Goal: Information Seeking & Learning: Learn about a topic

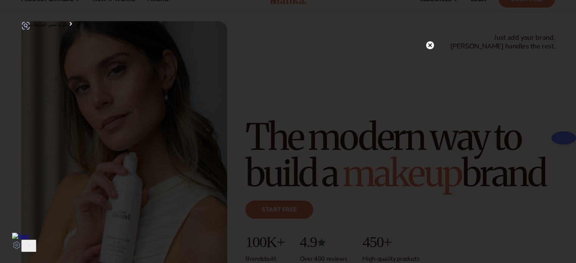
scroll to position [38, 0]
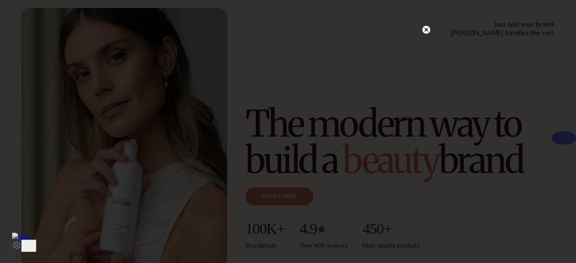
click at [426, 32] on circle at bounding box center [426, 30] width 8 height 8
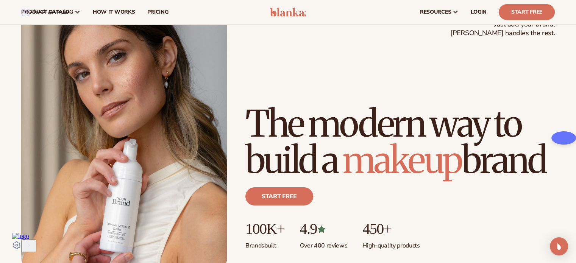
scroll to position [0, 0]
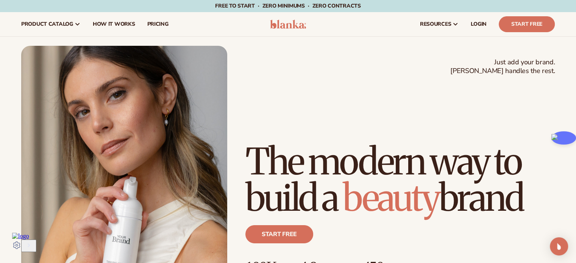
click at [558, 136] on img at bounding box center [559, 137] width 3 height 3
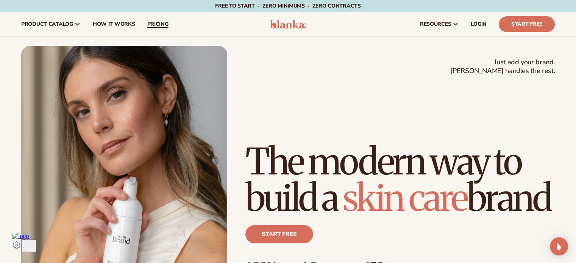
click at [150, 25] on span "pricing" at bounding box center [157, 24] width 21 height 6
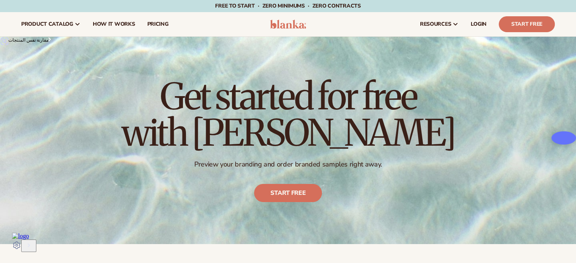
scroll to position [76, 0]
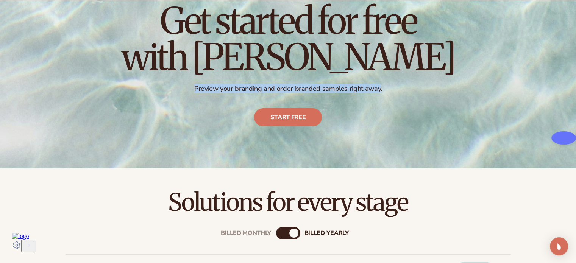
drag, startPoint x: 195, startPoint y: 86, endPoint x: 377, endPoint y: 86, distance: 182.6
click at [377, 86] on p "Preview your branding and order branded samples right away." at bounding box center [288, 88] width 333 height 9
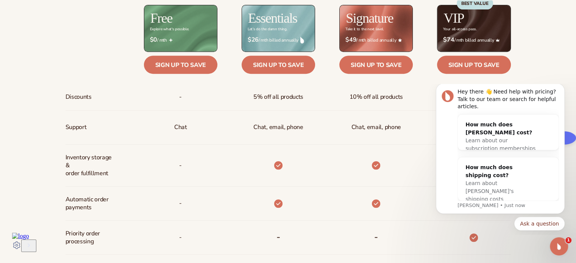
scroll to position [379, 0]
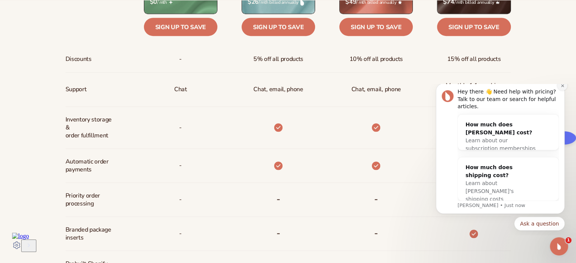
click at [562, 88] on icon "Dismiss notification" at bounding box center [563, 86] width 4 height 4
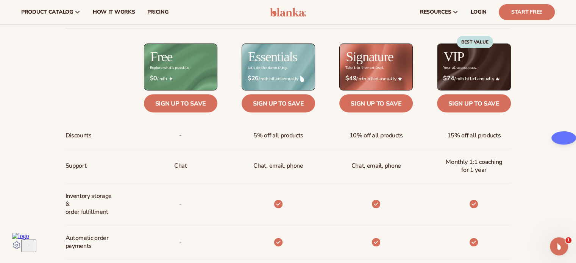
scroll to position [265, 0]
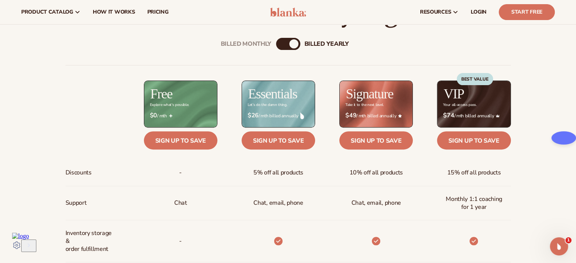
click at [280, 45] on div "Billed Monthly" at bounding box center [280, 43] width 9 height 9
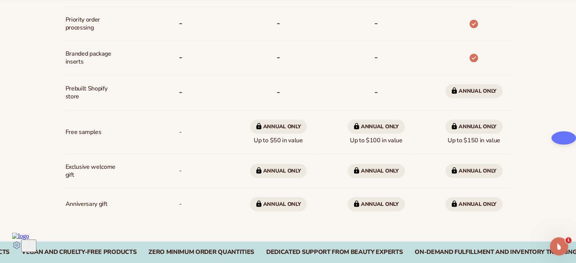
scroll to position [568, 0]
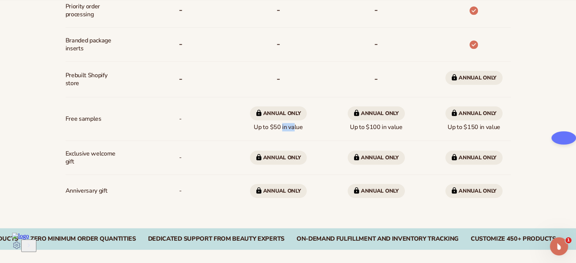
drag, startPoint x: 280, startPoint y: 128, endPoint x: 290, endPoint y: 128, distance: 9.8
click at [290, 128] on span "Annual only Up to $50 in value" at bounding box center [278, 118] width 57 height 31
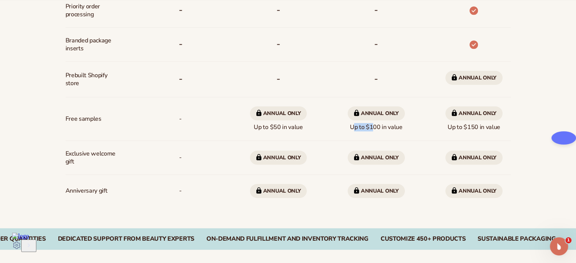
drag, startPoint x: 348, startPoint y: 128, endPoint x: 368, endPoint y: 128, distance: 20.1
click at [368, 128] on span "Annual only Up to $100 in value" at bounding box center [376, 118] width 57 height 31
click at [333, 140] on div "Annual only Up to $100 in value" at bounding box center [364, 119] width 98 height 44
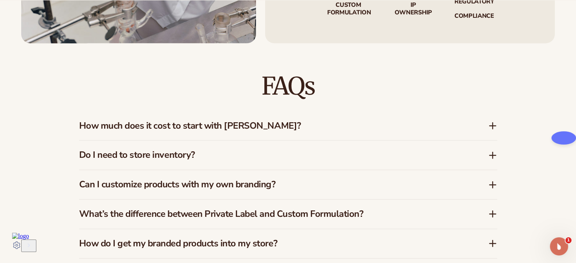
scroll to position [1060, 0]
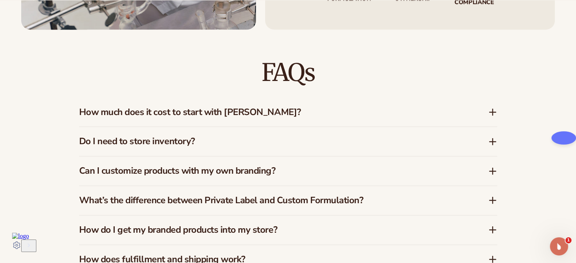
click at [494, 114] on icon at bounding box center [492, 112] width 9 height 9
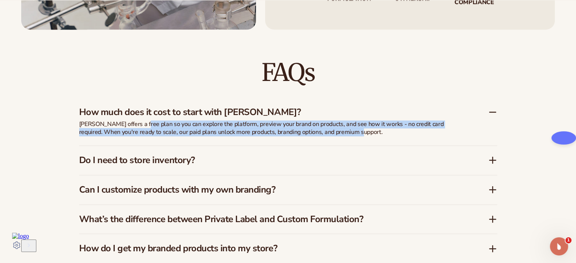
drag, startPoint x: 140, startPoint y: 126, endPoint x: 342, endPoint y: 131, distance: 202.3
click at [342, 131] on p "Blanka offers a free plan so you can explore the platform, preview your brand o…" at bounding box center [268, 128] width 379 height 16
click at [320, 131] on p "Blanka offers a free plan so you can explore the platform, preview your brand o…" at bounding box center [268, 128] width 379 height 16
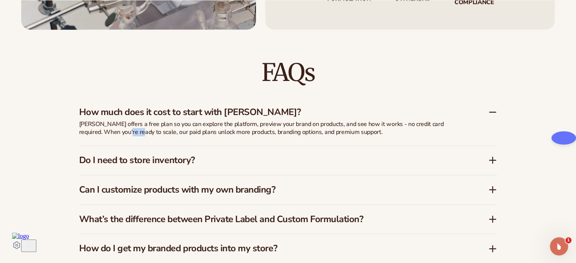
drag, startPoint x: 109, startPoint y: 132, endPoint x: 134, endPoint y: 132, distance: 25.0
click at [120, 132] on p "Blanka offers a free plan so you can explore the platform, preview your brand o…" at bounding box center [268, 128] width 379 height 16
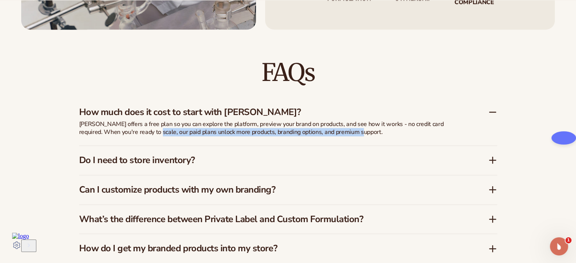
drag, startPoint x: 135, startPoint y: 132, endPoint x: 350, endPoint y: 133, distance: 215.1
click at [350, 133] on p "Blanka offers a free plan so you can explore the platform, preview your brand o…" at bounding box center [268, 128] width 379 height 16
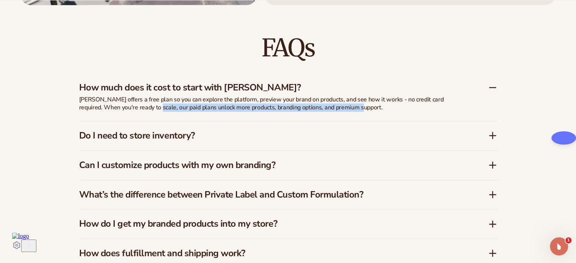
scroll to position [1098, 0]
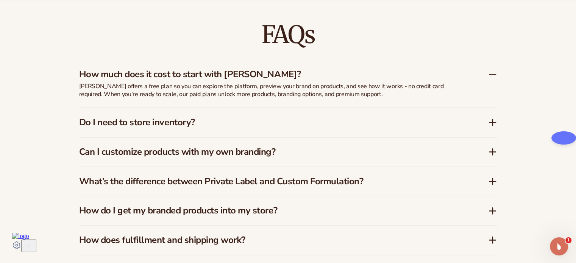
click at [488, 123] on icon at bounding box center [492, 122] width 9 height 9
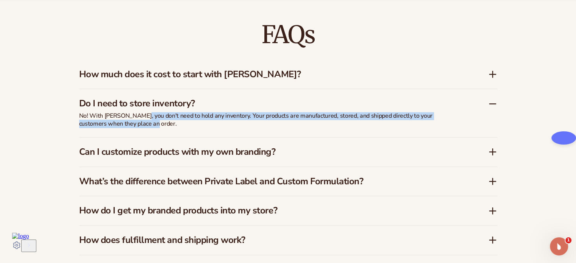
drag, startPoint x: 139, startPoint y: 115, endPoint x: 220, endPoint y: 120, distance: 80.5
click at [220, 120] on p "No! With Blanka, you don't need to hold any inventory. Your products are manufa…" at bounding box center [268, 120] width 379 height 16
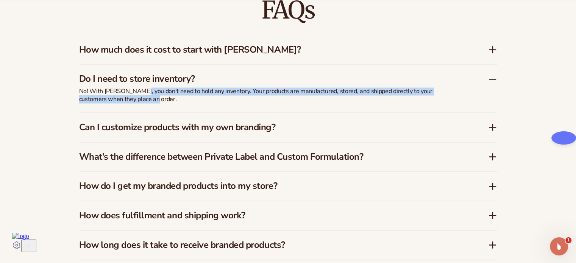
scroll to position [1136, 0]
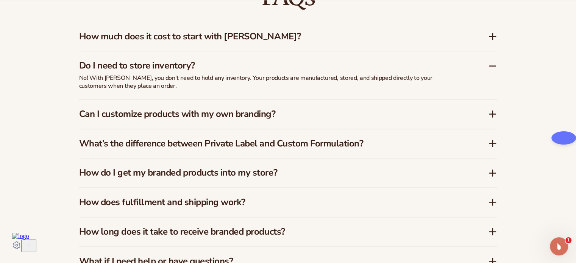
click at [493, 114] on icon at bounding box center [493, 114] width 6 height 0
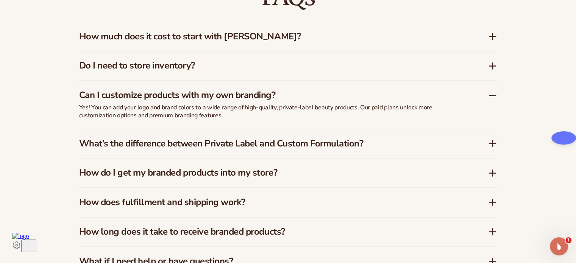
click at [492, 144] on icon at bounding box center [493, 144] width 6 height 0
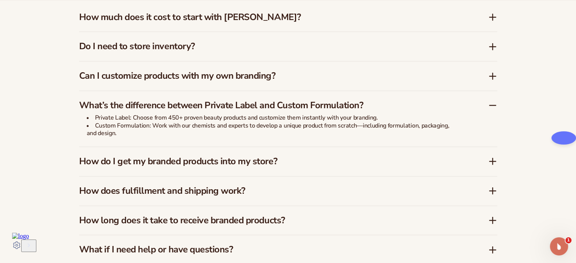
scroll to position [1174, 0]
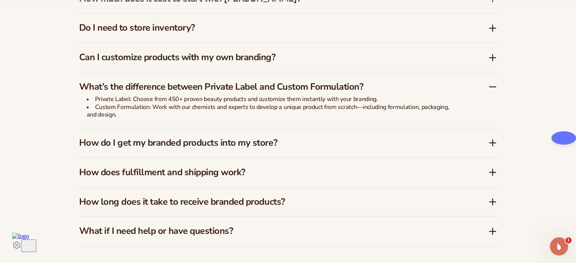
click at [490, 141] on icon at bounding box center [492, 142] width 9 height 9
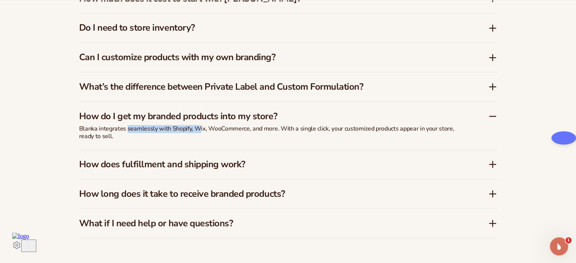
drag, startPoint x: 127, startPoint y: 128, endPoint x: 196, endPoint y: 127, distance: 68.9
click at [196, 127] on p "Blanka integrates seamlessly with Shopify, Wix, WooCommerce, and more. With a s…" at bounding box center [268, 133] width 379 height 16
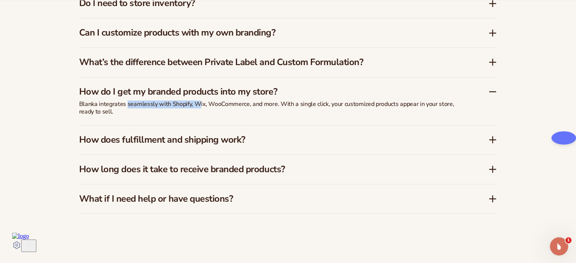
scroll to position [1212, 0]
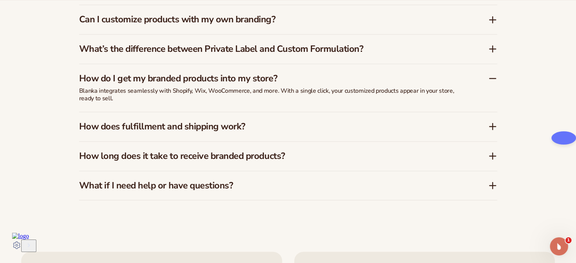
click at [491, 127] on icon at bounding box center [493, 127] width 6 height 0
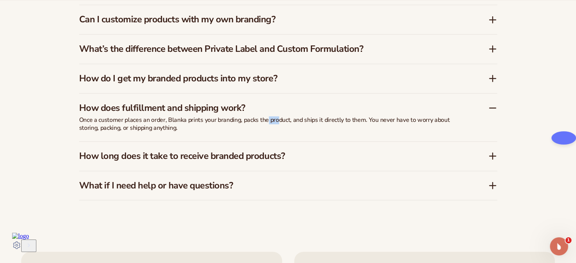
drag, startPoint x: 267, startPoint y: 121, endPoint x: 278, endPoint y: 121, distance: 11.4
click at [278, 121] on p "Once a customer places an order, Blanka prints your branding, packs the product…" at bounding box center [268, 124] width 379 height 16
drag, startPoint x: 288, startPoint y: 118, endPoint x: 299, endPoint y: 118, distance: 11.0
click at [299, 118] on p "Once a customer places an order, Blanka prints your branding, packs the product…" at bounding box center [268, 124] width 379 height 16
click at [493, 156] on icon at bounding box center [493, 156] width 0 height 6
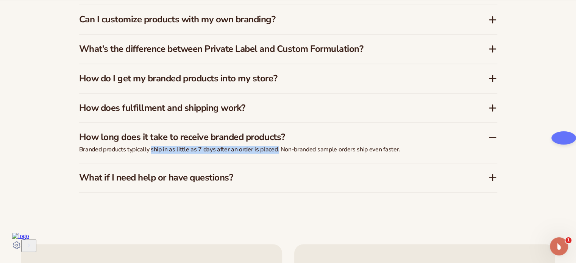
drag, startPoint x: 151, startPoint y: 148, endPoint x: 277, endPoint y: 153, distance: 125.8
click at [277, 153] on p "Branded products typically ship in as little as 7 days after an order is placed…" at bounding box center [268, 150] width 379 height 8
click at [491, 176] on icon at bounding box center [492, 177] width 9 height 9
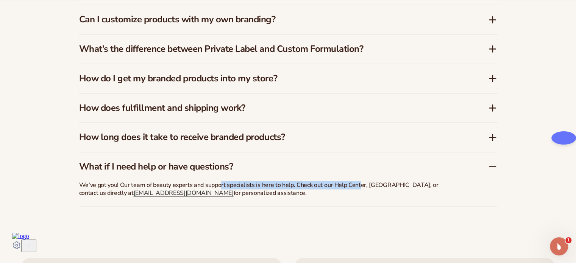
drag, startPoint x: 220, startPoint y: 185, endPoint x: 359, endPoint y: 183, distance: 139.0
click at [359, 183] on p "We’ve got you! Our team of beauty experts and support specialists is here to he…" at bounding box center [268, 189] width 379 height 16
click at [355, 187] on p "We’ve got you! Our team of beauty experts and support specialists is here to he…" at bounding box center [268, 189] width 379 height 16
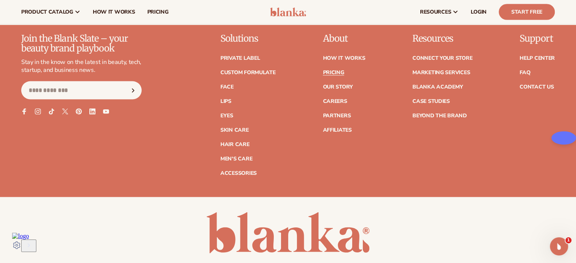
scroll to position [1607, 0]
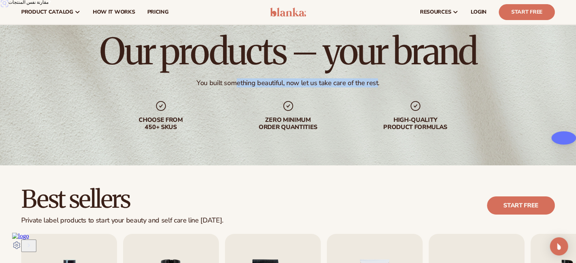
drag, startPoint x: 234, startPoint y: 87, endPoint x: 378, endPoint y: 91, distance: 143.2
click at [378, 91] on div "Our products – your brand You built something beautiful, now let us take care o…" at bounding box center [288, 82] width 576 height 167
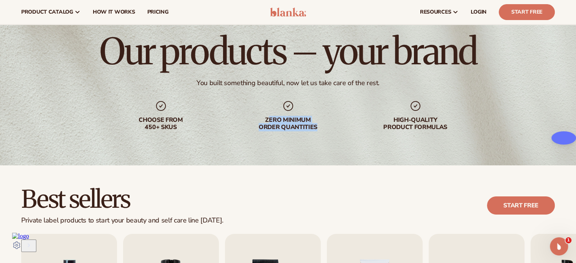
drag, startPoint x: 267, startPoint y: 120, endPoint x: 329, endPoint y: 127, distance: 62.2
click at [329, 127] on div "Zero minimum order quantities" at bounding box center [288, 124] width 97 height 14
click at [395, 149] on div "Our products – your brand You built something beautiful, now let us take care o…" at bounding box center [288, 82] width 576 height 167
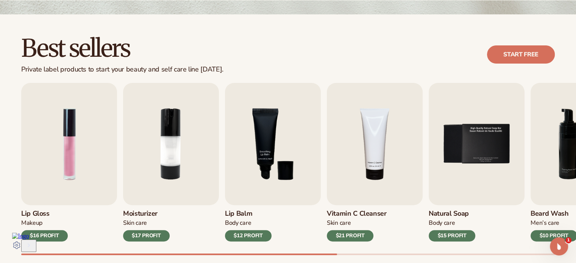
scroll to position [189, 0]
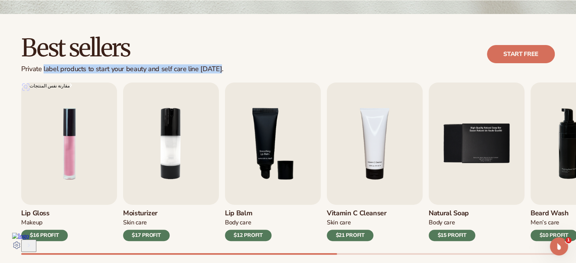
drag, startPoint x: 44, startPoint y: 70, endPoint x: 247, endPoint y: 64, distance: 203.5
click at [241, 69] on div "Best sellers Private label products to start your beauty and self care line tod…" at bounding box center [288, 54] width 534 height 38
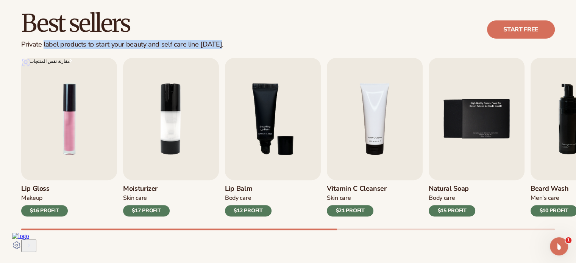
scroll to position [227, 0]
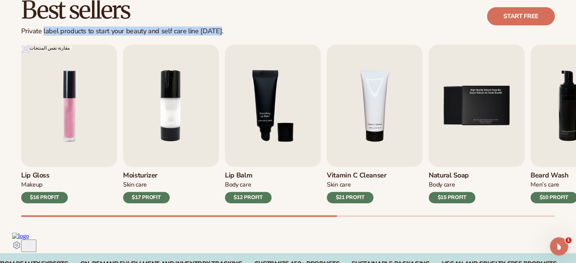
click at [258, 222] on div "Best sellers Private label products to start your beauty and self care line tod…" at bounding box center [288, 114] width 576 height 277
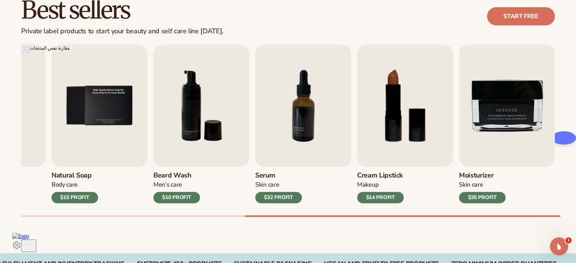
click at [512, 217] on div "Best sellers Private label products to start your beauty and self care line tod…" at bounding box center [288, 114] width 576 height 277
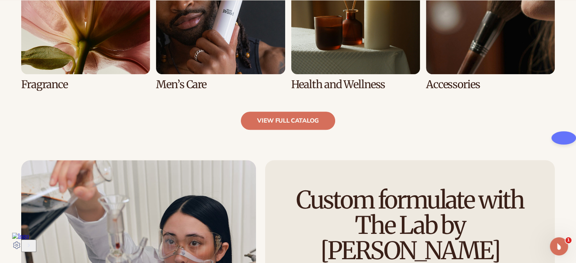
scroll to position [795, 0]
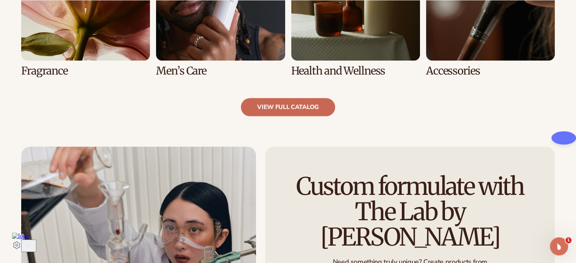
click at [278, 113] on link "view full catalog" at bounding box center [288, 107] width 94 height 18
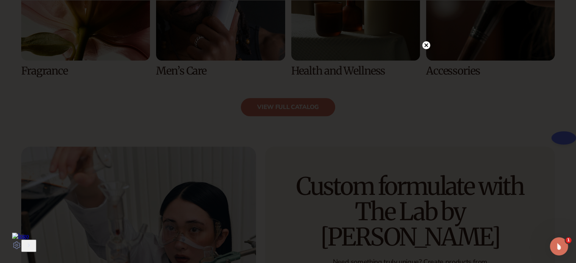
scroll to position [833, 0]
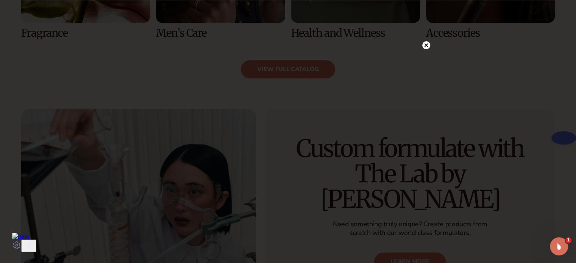
click at [428, 45] on circle at bounding box center [426, 45] width 8 height 8
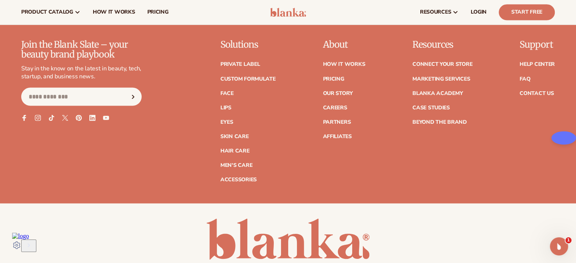
scroll to position [1326, 0]
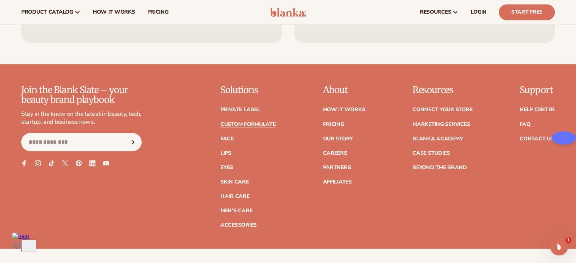
click at [244, 124] on link "Custom formulate" at bounding box center [247, 124] width 55 height 5
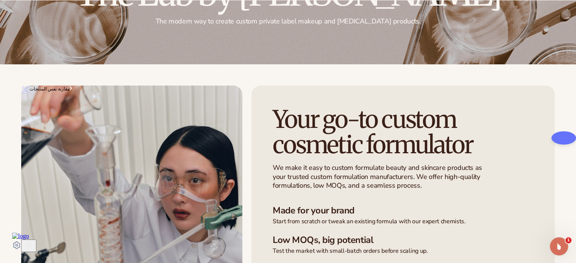
scroll to position [114, 0]
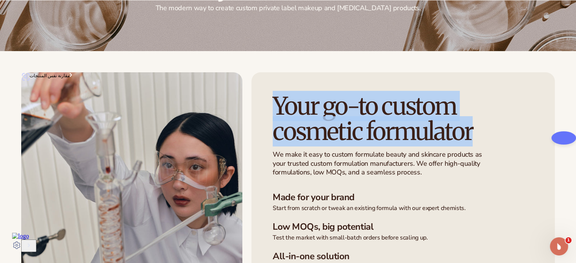
drag, startPoint x: 278, startPoint y: 103, endPoint x: 479, endPoint y: 126, distance: 202.4
click at [479, 126] on h1 "Your go-to custom cosmetic formulator" at bounding box center [388, 119] width 230 height 51
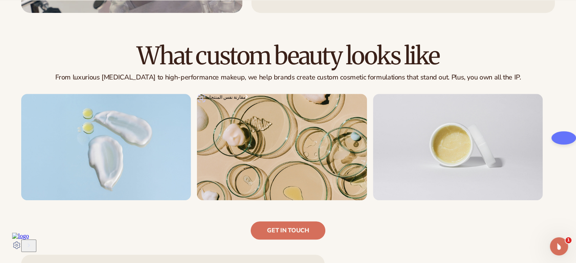
scroll to position [454, 0]
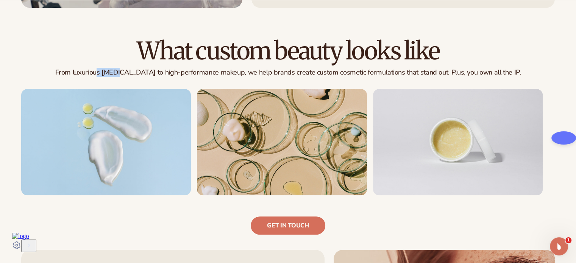
drag, startPoint x: 111, startPoint y: 73, endPoint x: 131, endPoint y: 72, distance: 19.3
click at [131, 72] on p "From luxurious skin care to high-performance makeup, we help brands create cust…" at bounding box center [288, 72] width 534 height 9
drag, startPoint x: 232, startPoint y: 74, endPoint x: 269, endPoint y: 75, distance: 37.5
click at [269, 75] on p "From luxurious skin care to high-performance makeup, we help brands create cust…" at bounding box center [288, 72] width 534 height 9
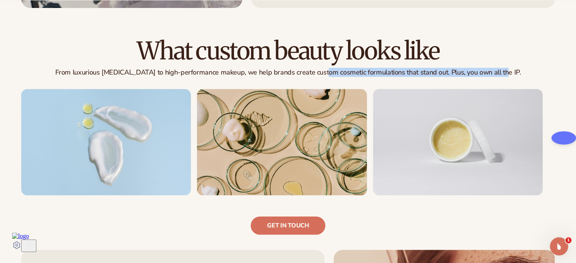
drag, startPoint x: 329, startPoint y: 75, endPoint x: 511, endPoint y: 72, distance: 181.4
click at [519, 74] on p "From luxurious skin care to high-performance makeup, we help brands create cust…" at bounding box center [288, 72] width 534 height 9
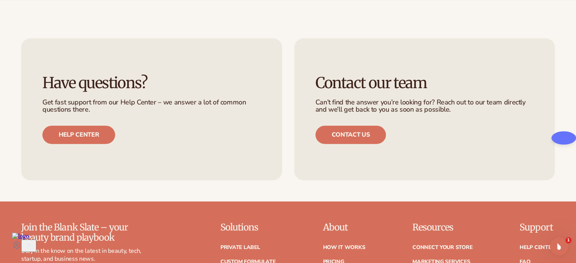
scroll to position [1060, 0]
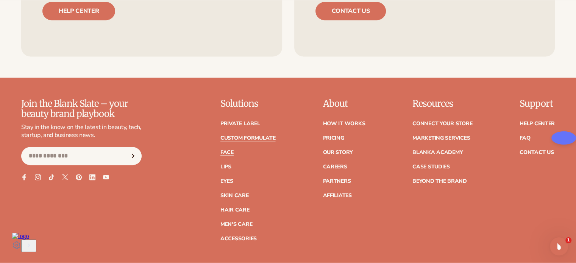
click at [232, 151] on link "Face" at bounding box center [226, 152] width 13 height 5
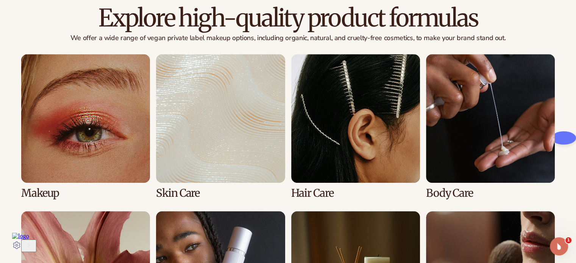
scroll to position [530, 0]
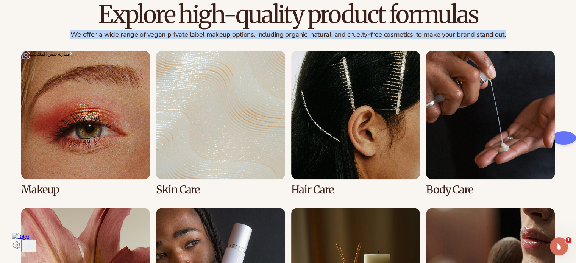
drag, startPoint x: 75, startPoint y: 36, endPoint x: 519, endPoint y: 41, distance: 444.3
click at [519, 41] on div "Explore high-quality product formulas We offer a wide range of vegan private la…" at bounding box center [288, 26] width 534 height 49
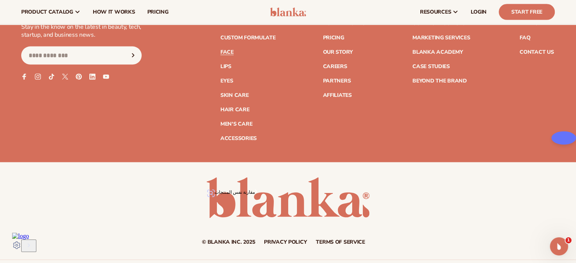
scroll to position [1464, 0]
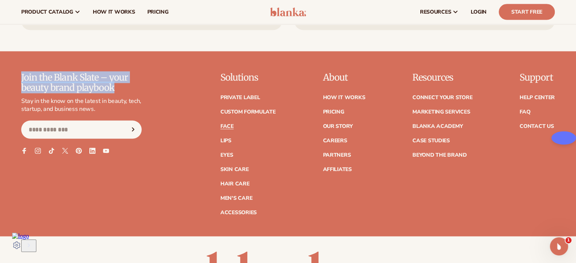
drag, startPoint x: 22, startPoint y: 90, endPoint x: 135, endPoint y: 100, distance: 114.1
click at [135, 93] on p "Join the Blank Slate – your beauty brand playbook" at bounding box center [81, 83] width 120 height 20
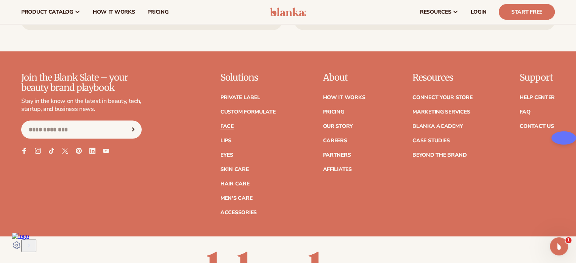
click at [56, 112] on p "Stay in the know on the latest in beauty, tech, startup, and business news." at bounding box center [81, 105] width 120 height 16
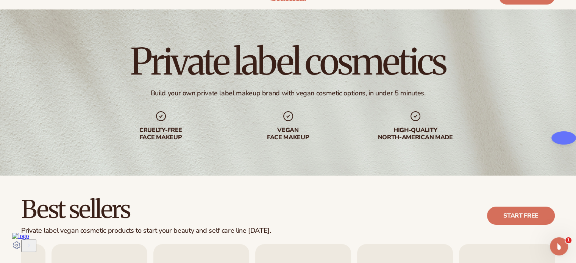
scroll to position [0, 0]
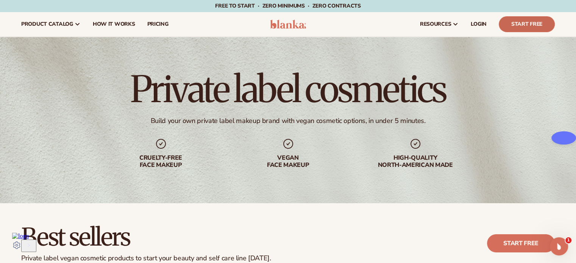
click at [518, 22] on link "Start Free" at bounding box center [527, 24] width 56 height 16
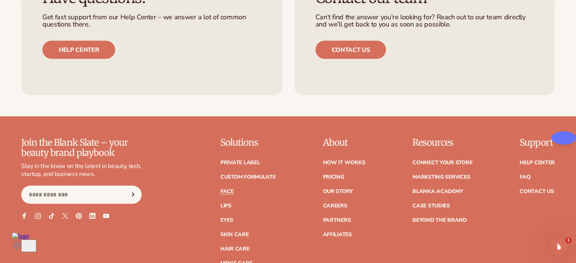
scroll to position [1326, 0]
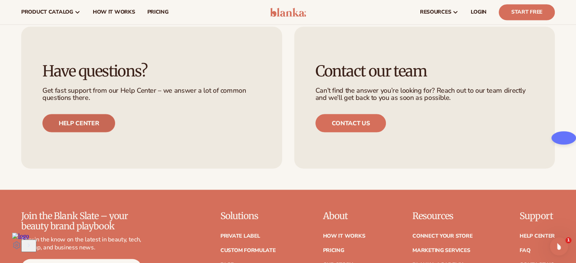
click at [77, 132] on link "Help center" at bounding box center [78, 123] width 73 height 18
